Goal: Navigation & Orientation: Find specific page/section

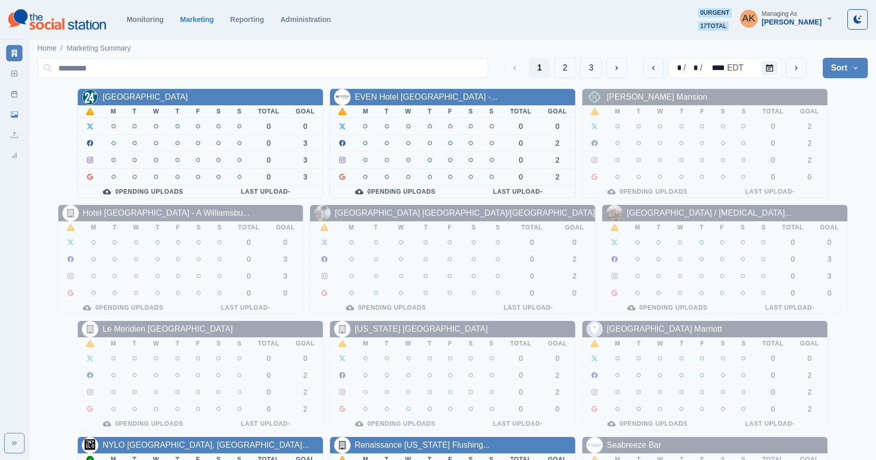
click at [802, 23] on div "[PERSON_NAME]" at bounding box center [792, 22] width 60 height 9
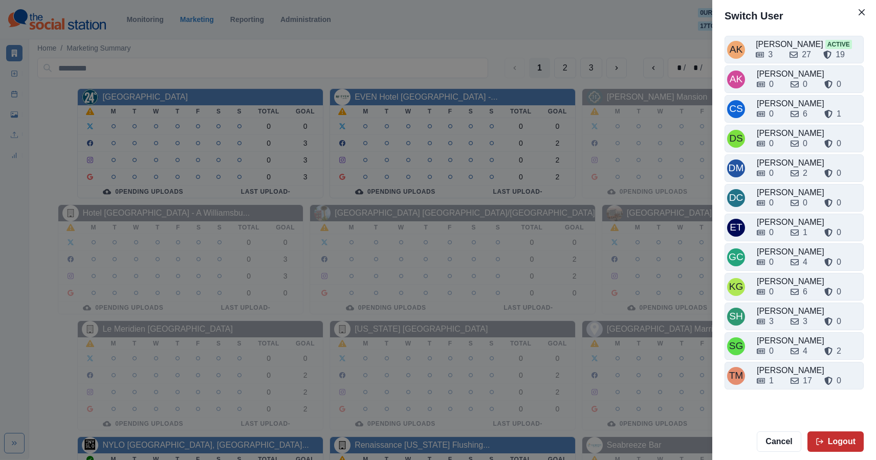
click at [829, 436] on button "Logout" at bounding box center [835, 442] width 56 height 20
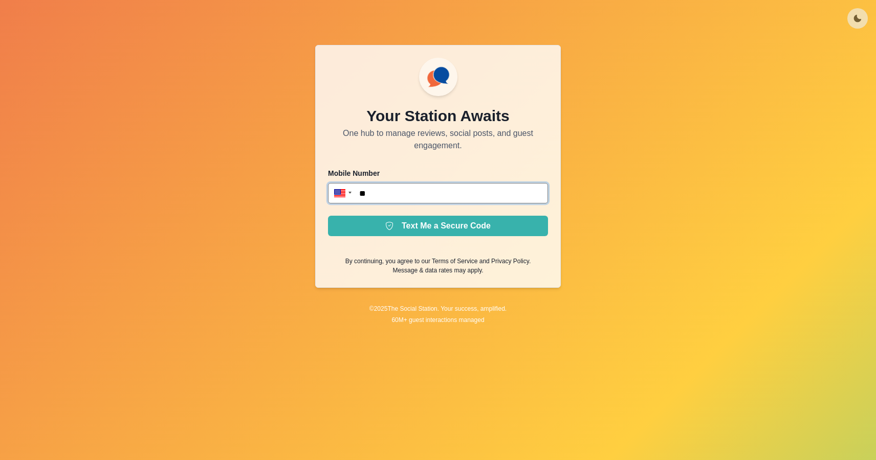
click at [438, 194] on input "**" at bounding box center [438, 193] width 220 height 20
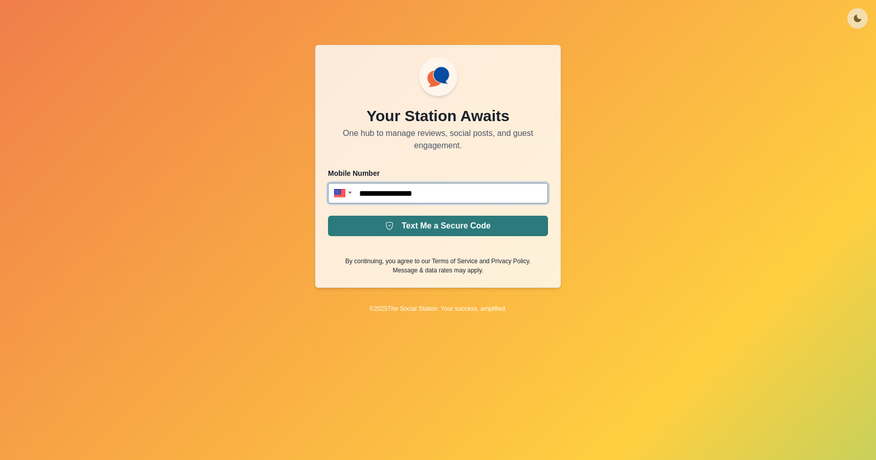
type input "**********"
click at [447, 227] on button "Text Me a Secure Code" at bounding box center [438, 226] width 220 height 20
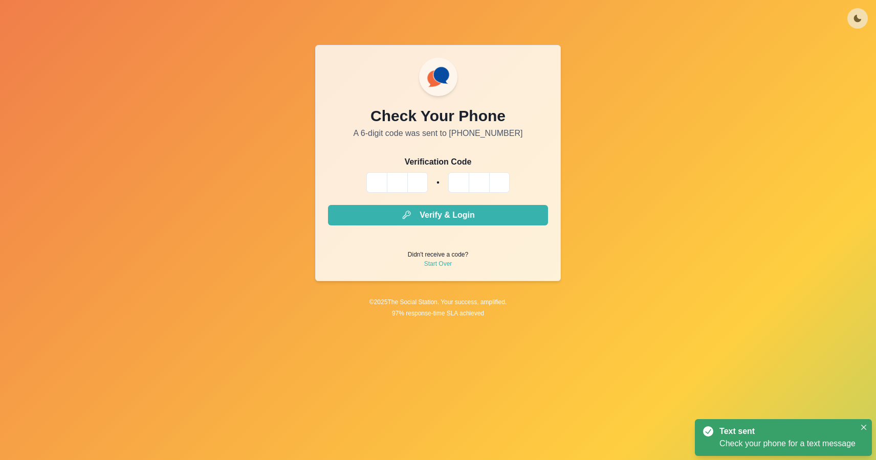
click at [373, 187] on input "Please enter your pin code" at bounding box center [376, 182] width 20 height 20
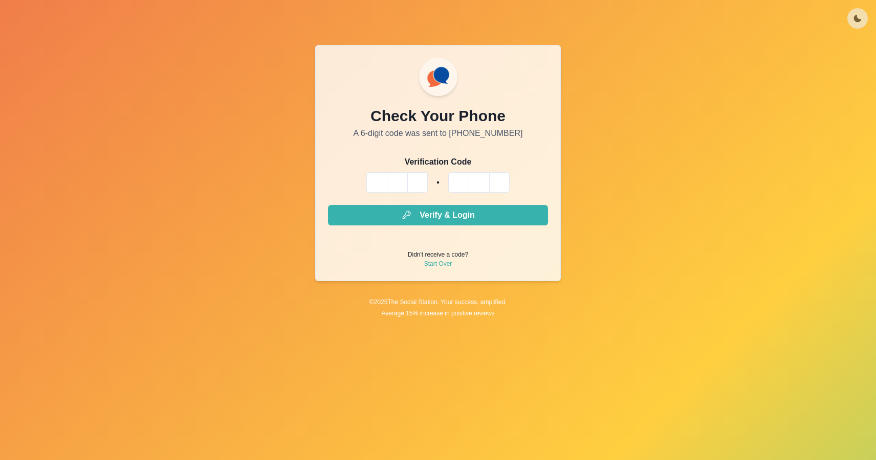
type input "*"
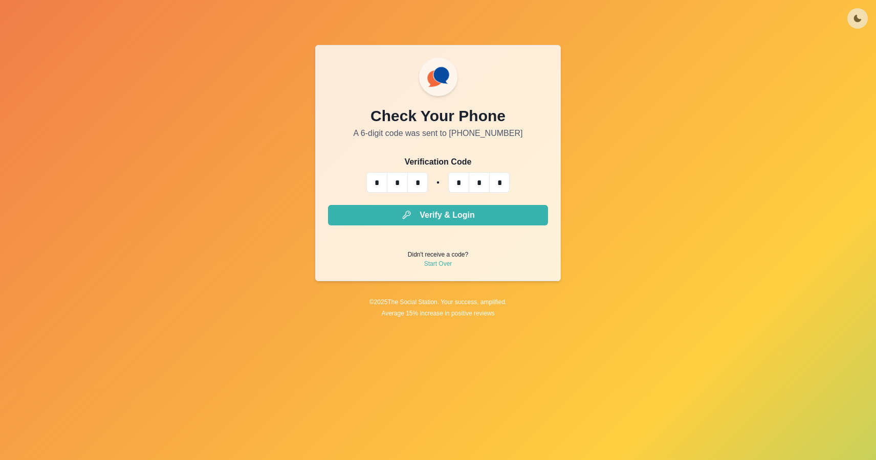
type input "*"
click at [328, 205] on button "Verify & Login" at bounding box center [438, 215] width 220 height 20
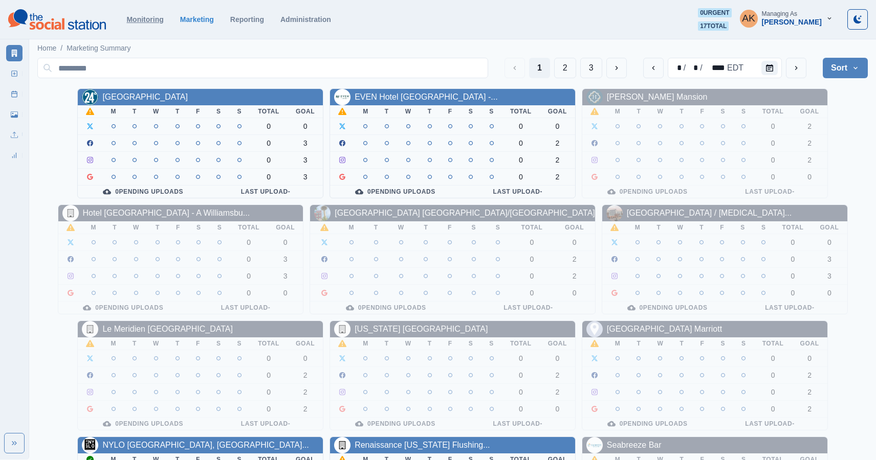
click at [147, 21] on link "Monitoring" at bounding box center [144, 19] width 37 height 8
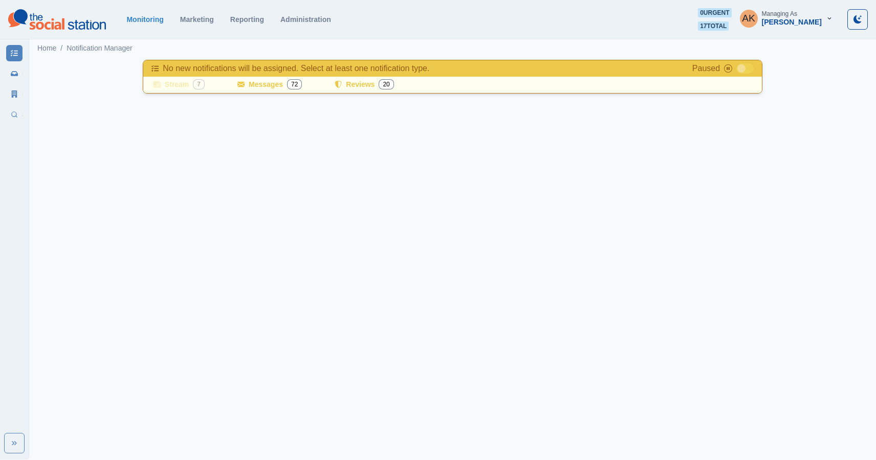
click at [337, 16] on div "Monitoring Marketing Reporting Administration" at bounding box center [401, 19] width 551 height 8
click at [321, 19] on link "Administration" at bounding box center [305, 19] width 51 height 8
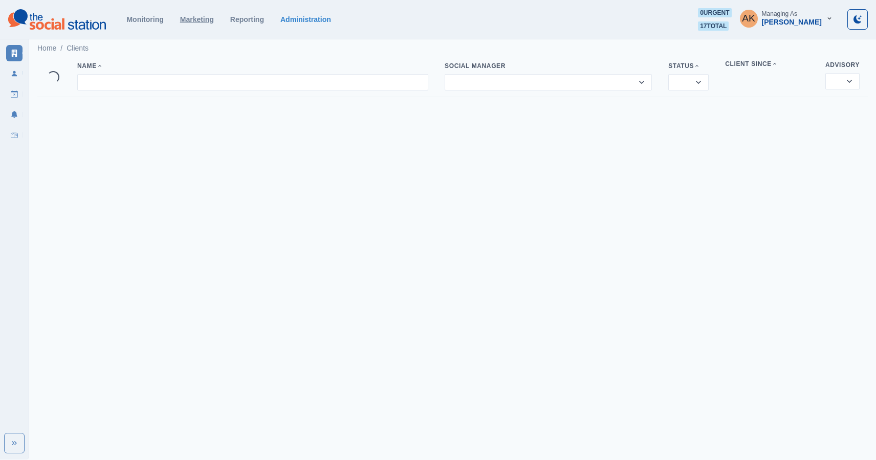
click at [200, 23] on link "Marketing" at bounding box center [197, 19] width 34 height 8
